Goal: Transaction & Acquisition: Purchase product/service

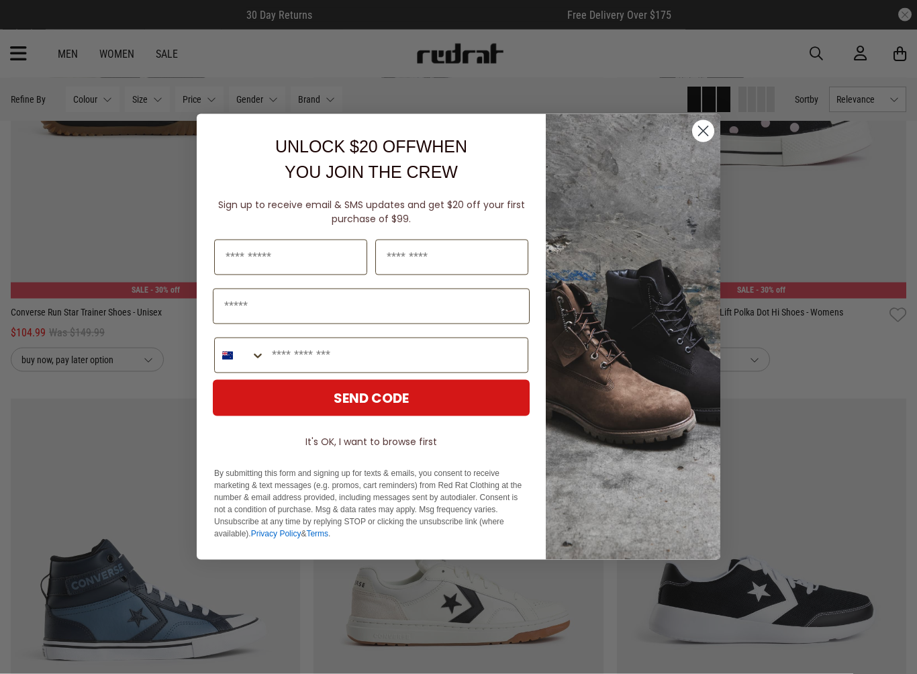
scroll to position [1356, 0]
click at [699, 137] on circle "Close dialog" at bounding box center [703, 131] width 22 height 22
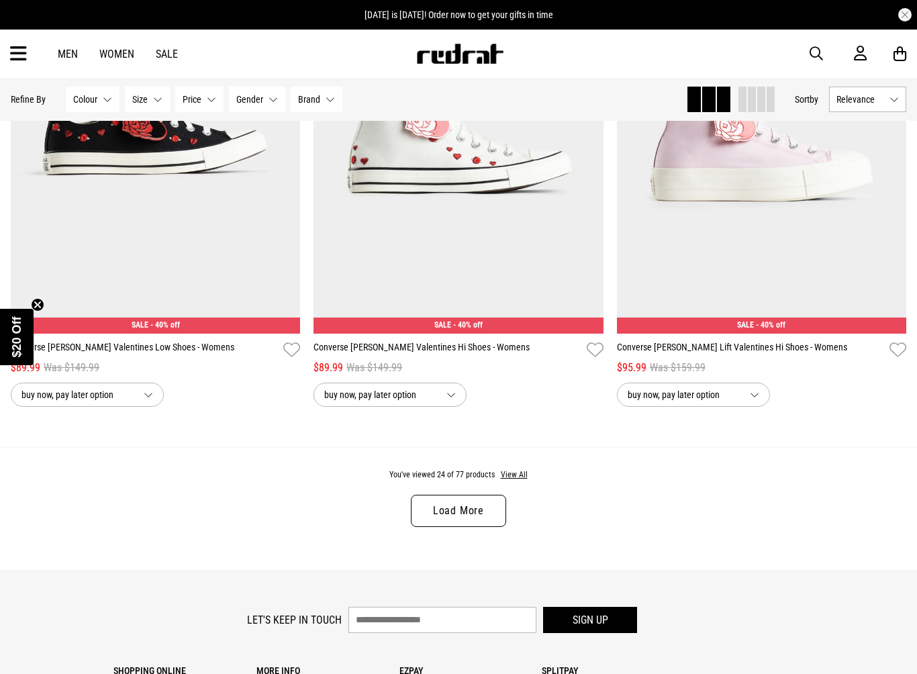
scroll to position [3849, 0]
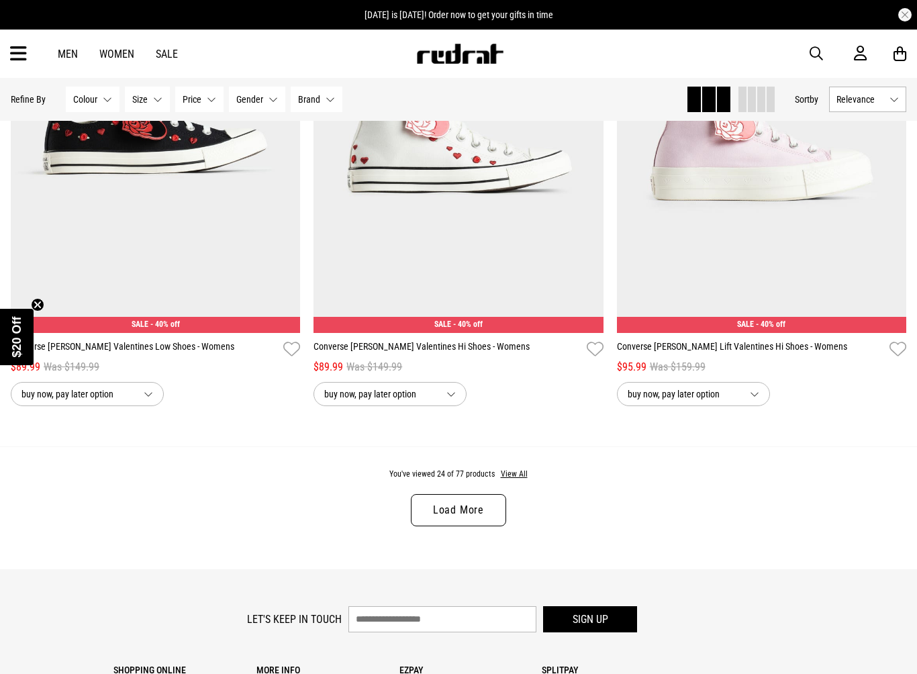
click at [494, 525] on link "Load More" at bounding box center [458, 510] width 95 height 32
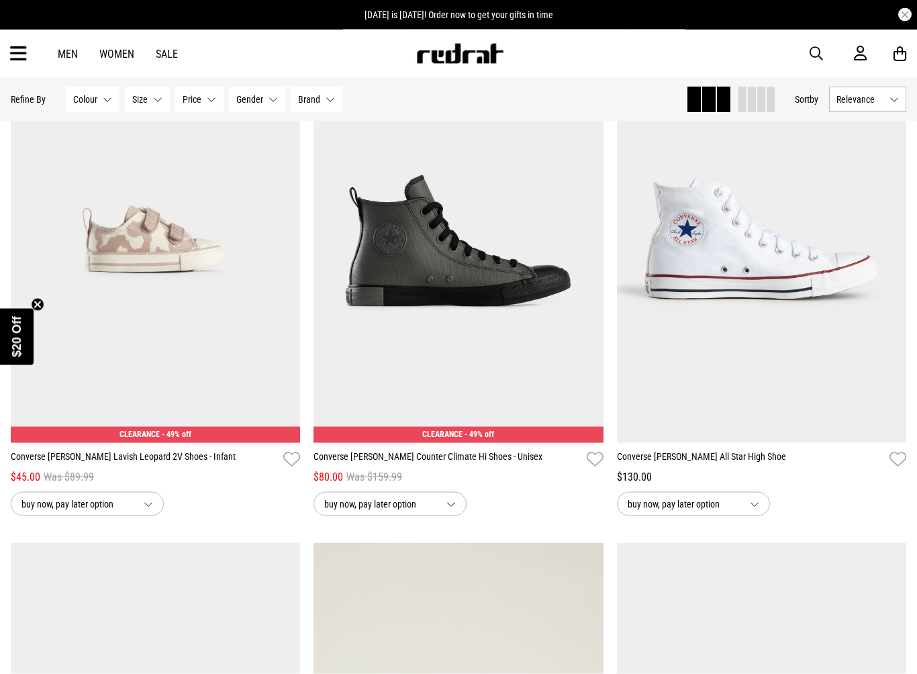
scroll to position [7278, 0]
click at [555, 359] on img at bounding box center [459, 240] width 290 height 406
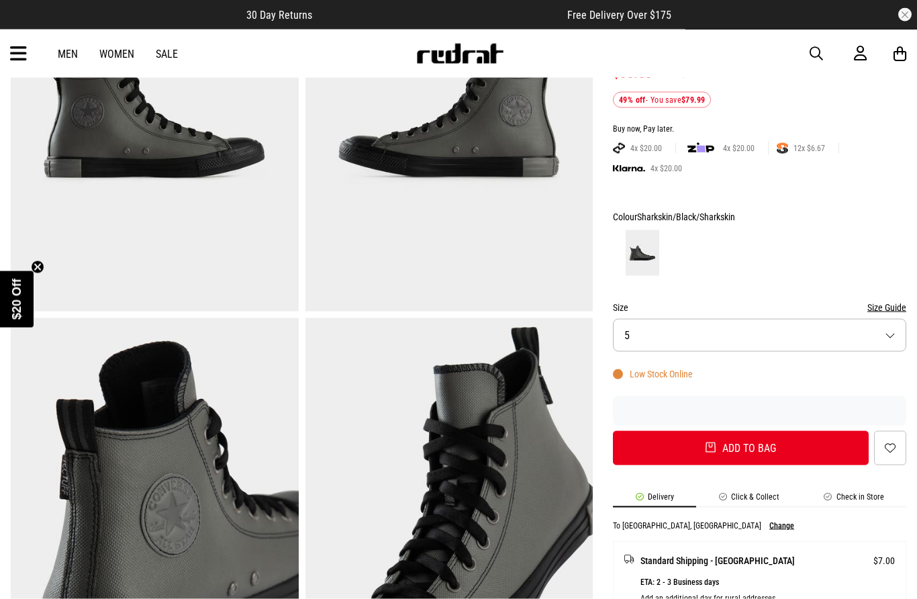
scroll to position [206, 0]
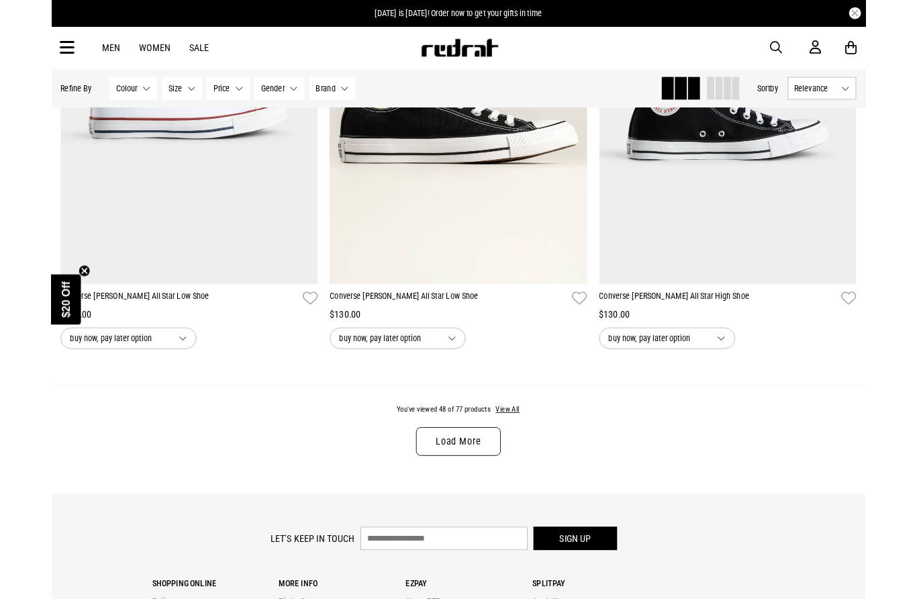
scroll to position [3892, 0]
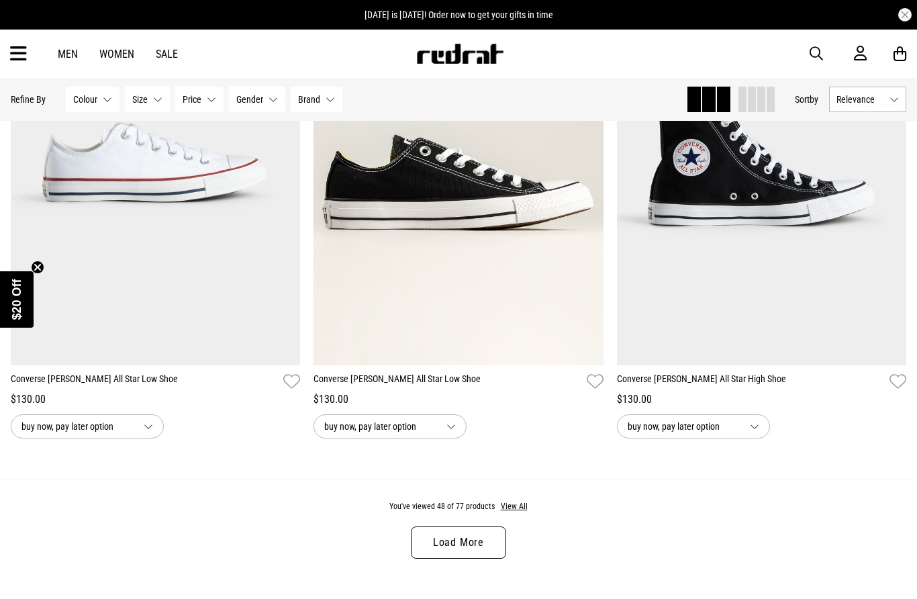
click at [471, 549] on link "Load More" at bounding box center [458, 542] width 95 height 32
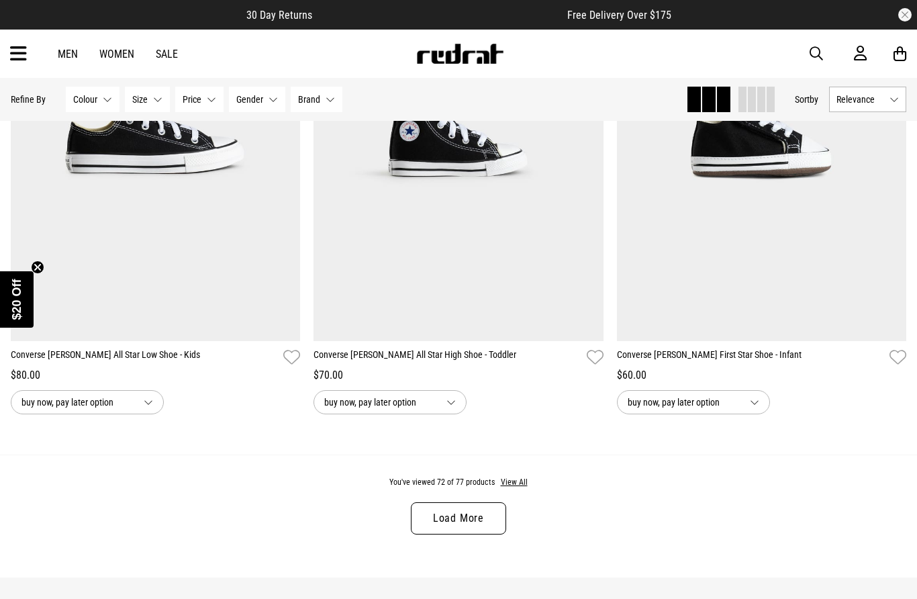
scroll to position [7958, 0]
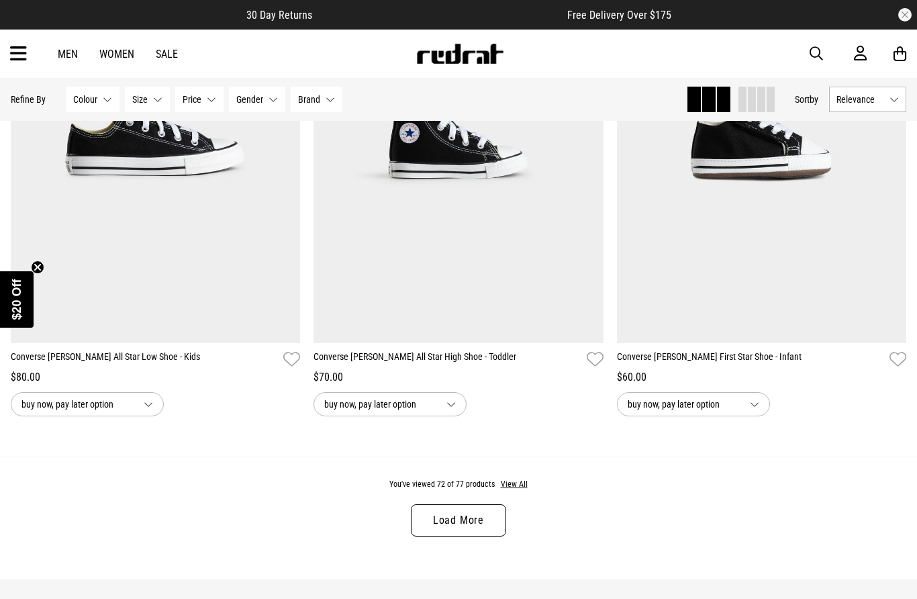
click at [470, 537] on link "Load More" at bounding box center [458, 520] width 95 height 32
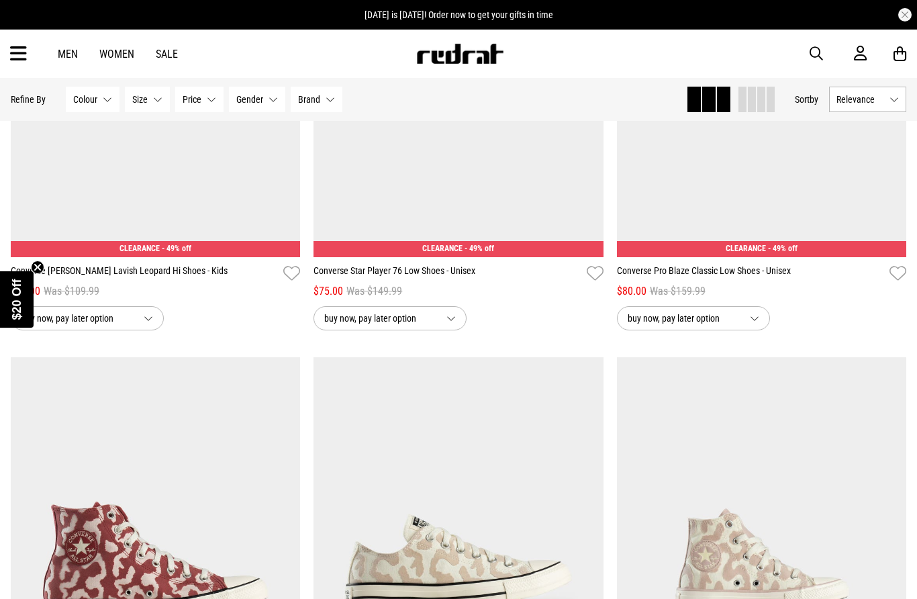
scroll to position [2481, 0]
